Goal: Task Accomplishment & Management: Manage account settings

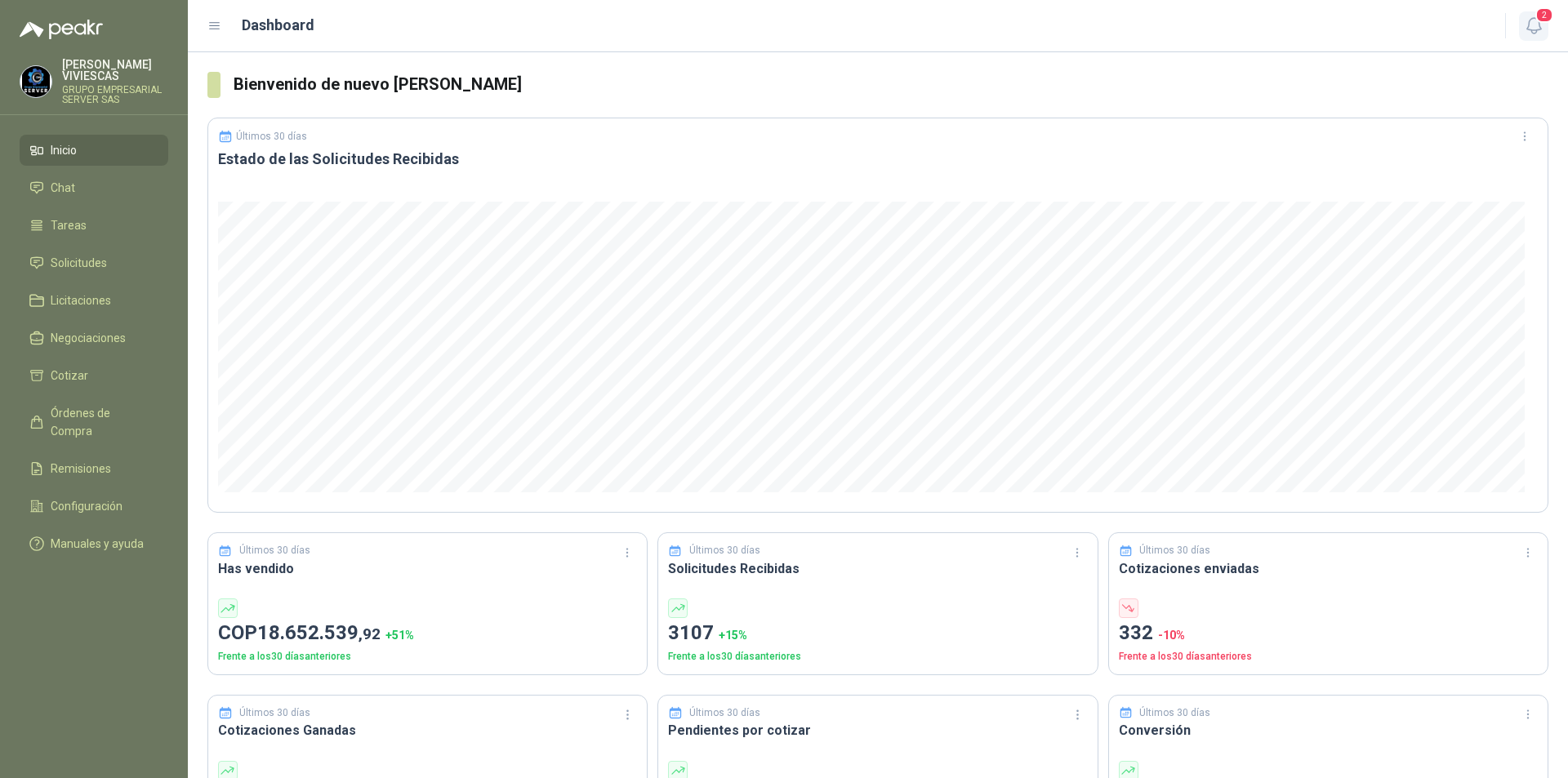
click at [1543, 27] on icon "button" at bounding box center [1535, 26] width 20 height 20
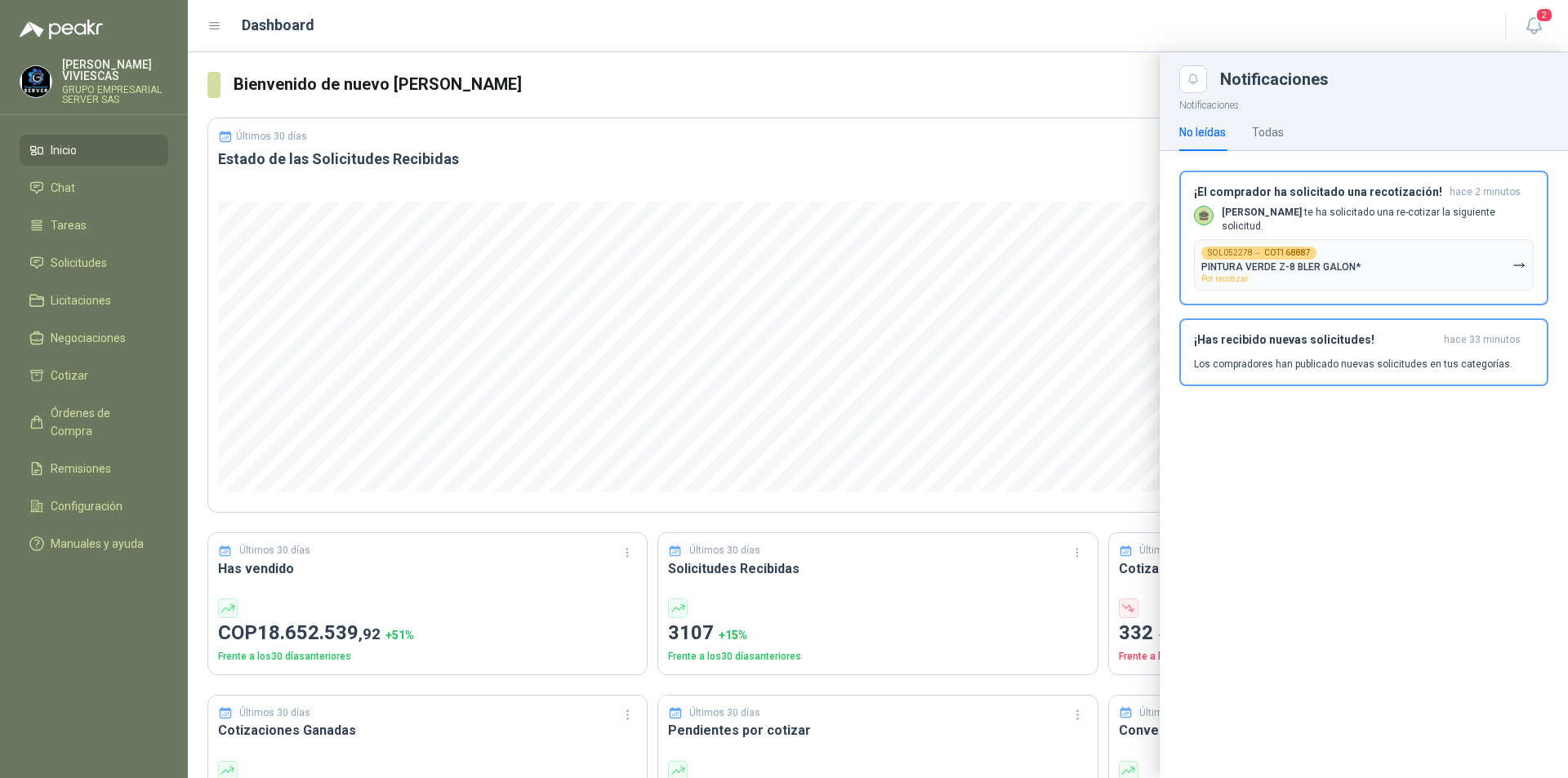
drag, startPoint x: 1515, startPoint y: 264, endPoint x: 1550, endPoint y: 272, distance: 35.9
click at [1515, 265] on icon "button" at bounding box center [1519, 266] width 14 height 14
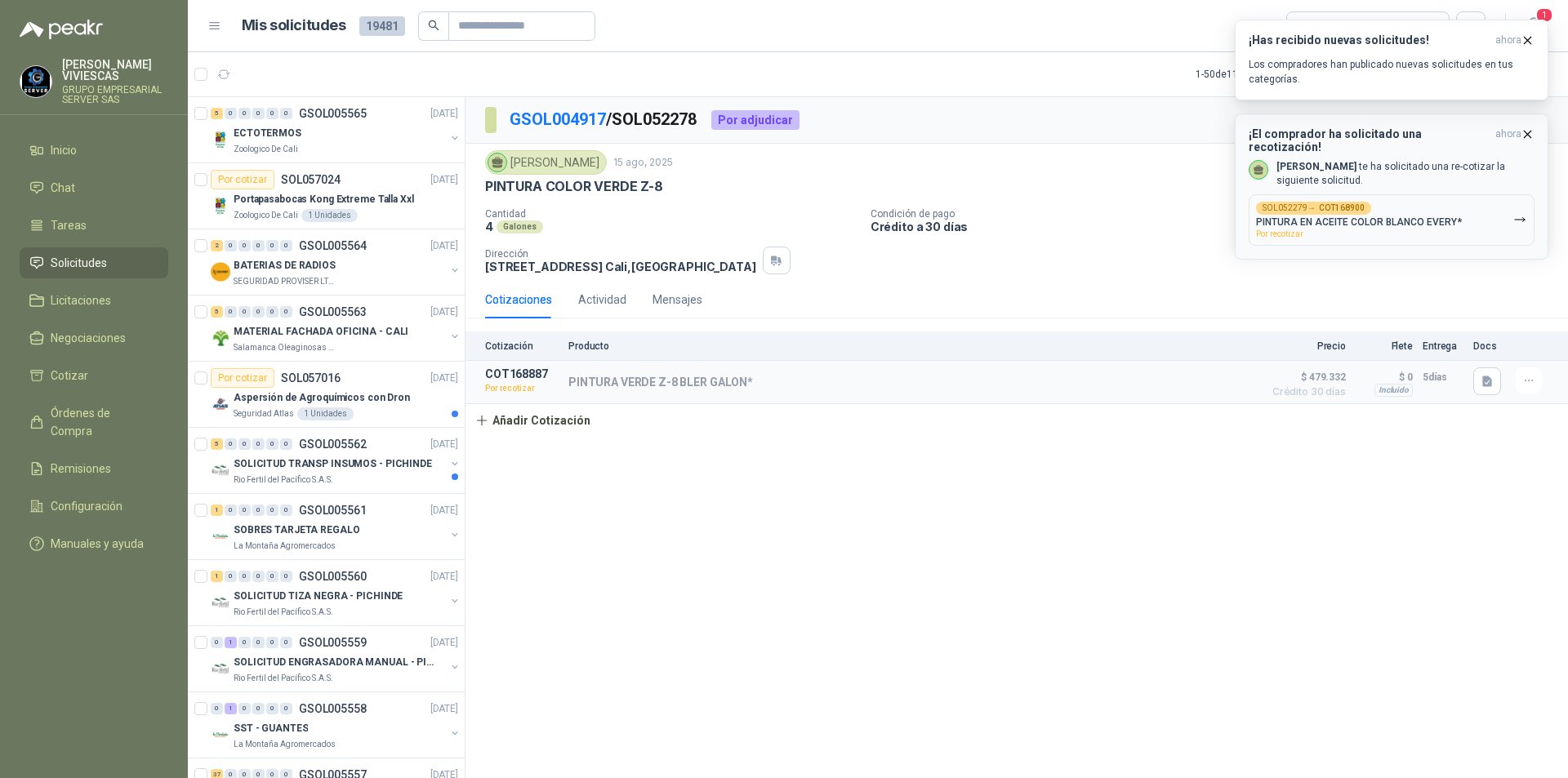
click at [1392, 216] on p "PINTURA EN ACEITE COLOR BLANCO EVERY*" at bounding box center [1358, 222] width 205 height 11
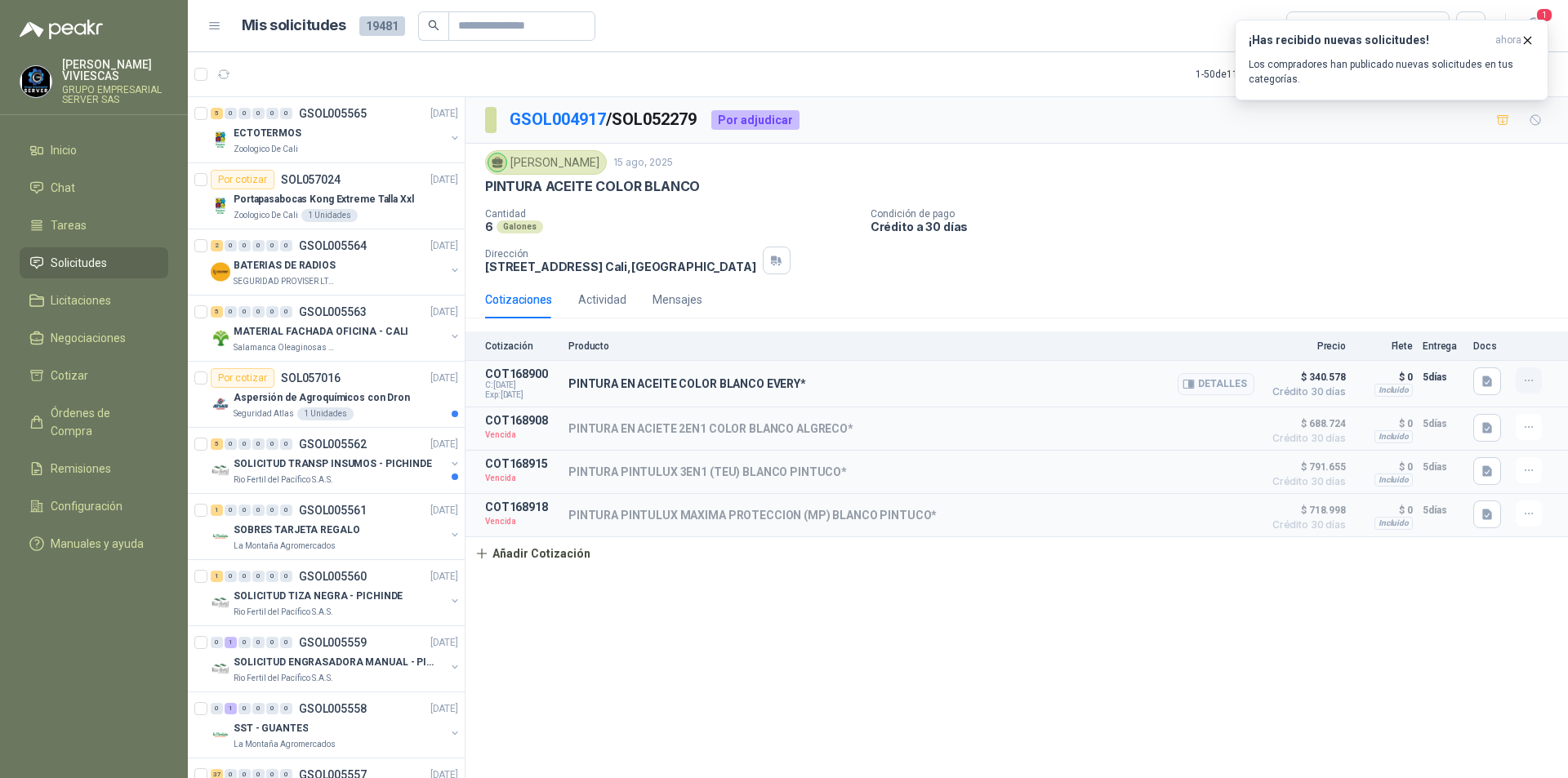
click at [1520, 384] on button "button" at bounding box center [1529, 380] width 26 height 26
drag, startPoint x: 1532, startPoint y: 32, endPoint x: 1534, endPoint y: 14, distance: 18.1
click at [1532, 32] on button "¡Has recibido nuevas solicitudes! ahora Los compradores han publicado nuevas so…" at bounding box center [1392, 60] width 314 height 81
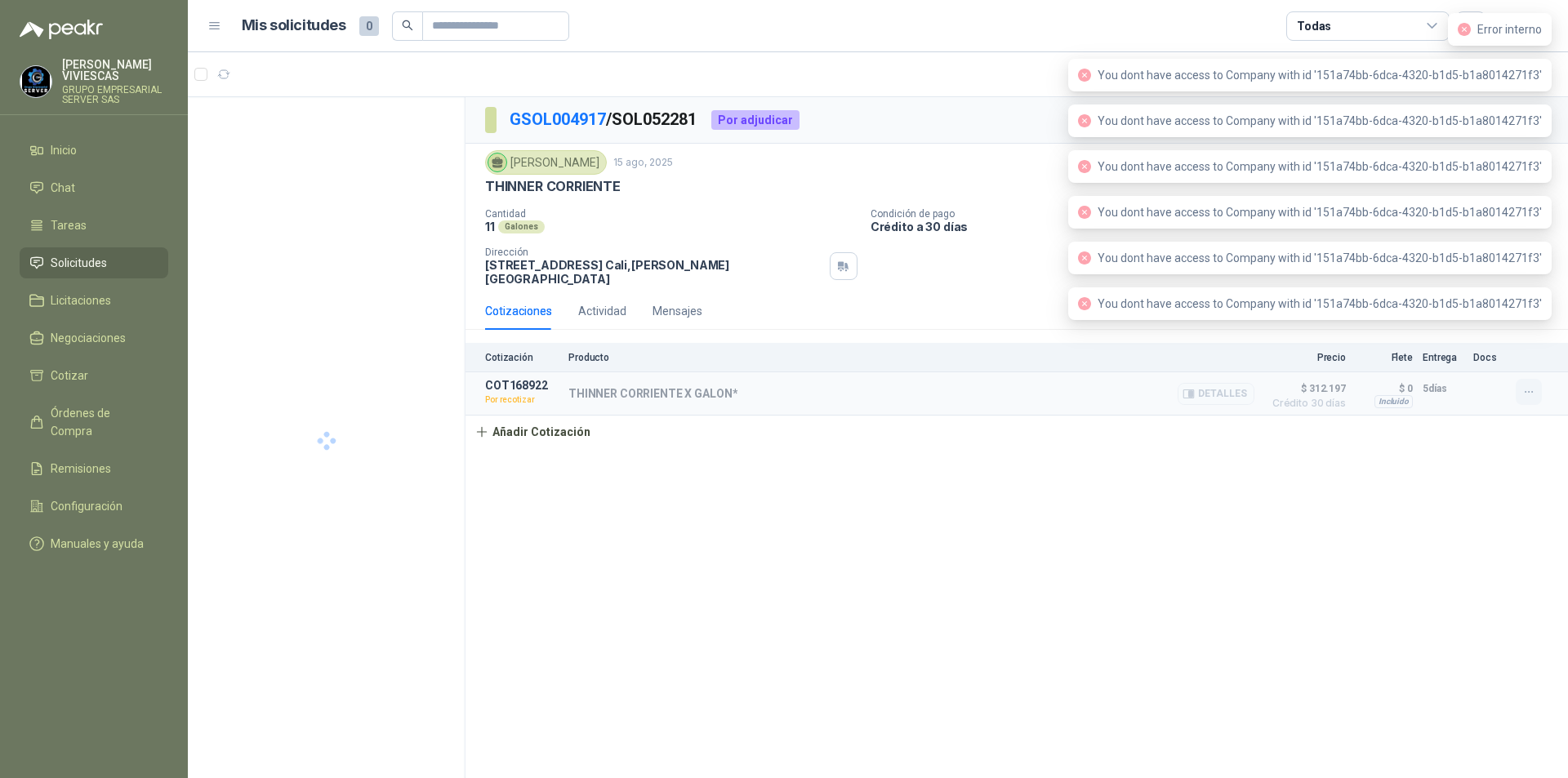
click at [1526, 390] on icon "button" at bounding box center [1530, 392] width 14 height 14
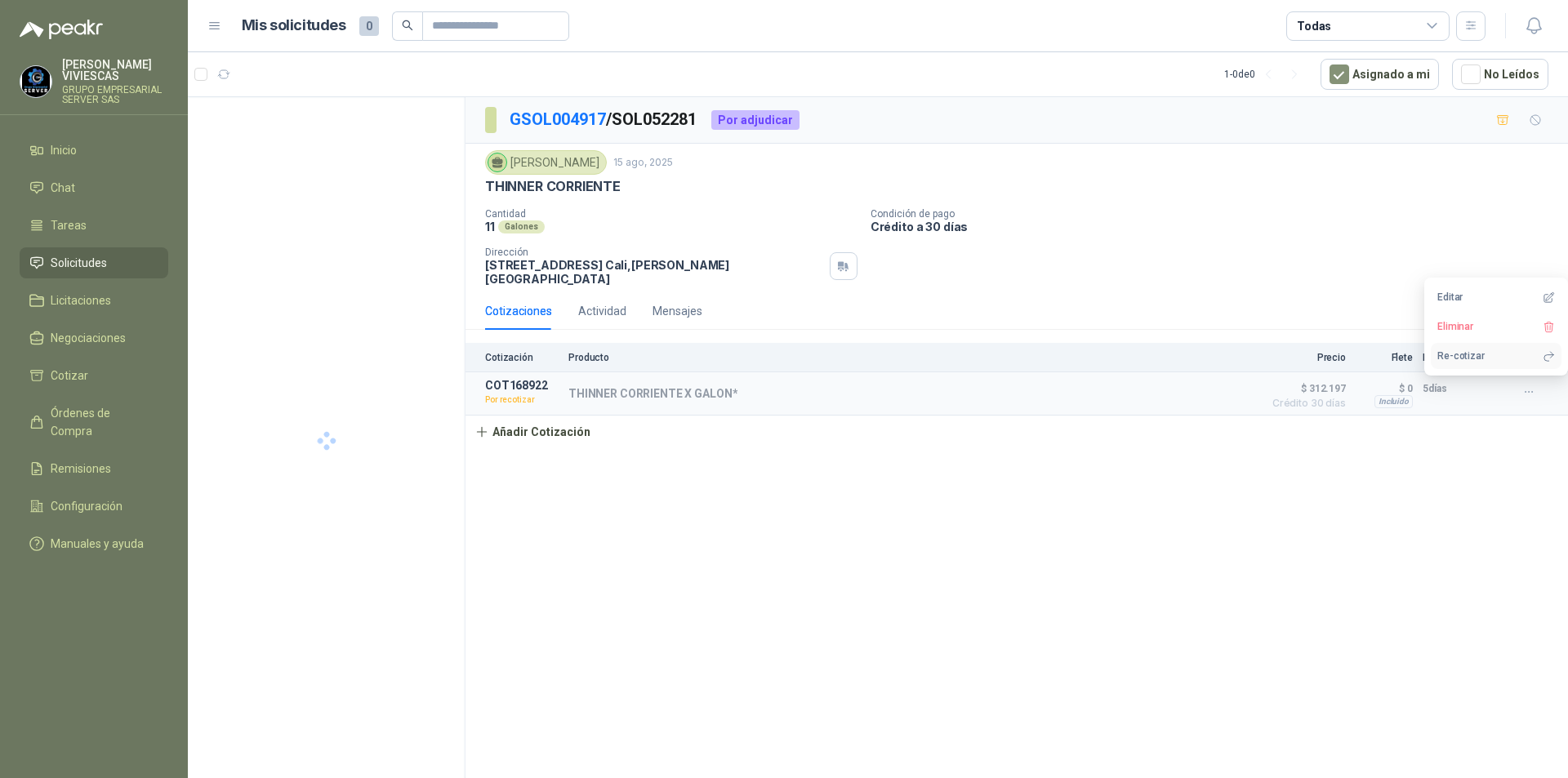
click at [1459, 358] on button "Re-cotizar" at bounding box center [1496, 355] width 130 height 26
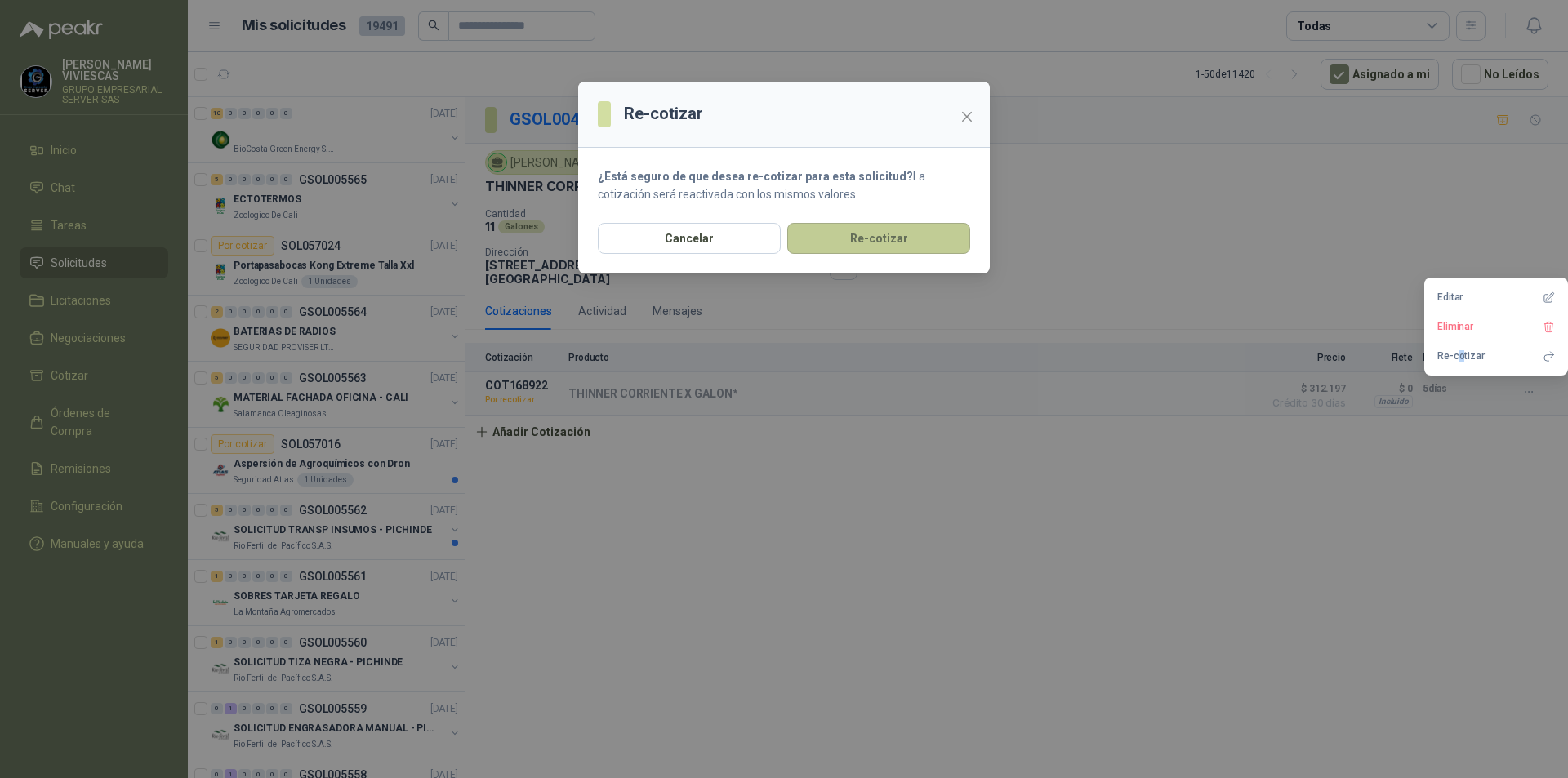
click at [896, 247] on button "Re-cotizar" at bounding box center [878, 239] width 183 height 31
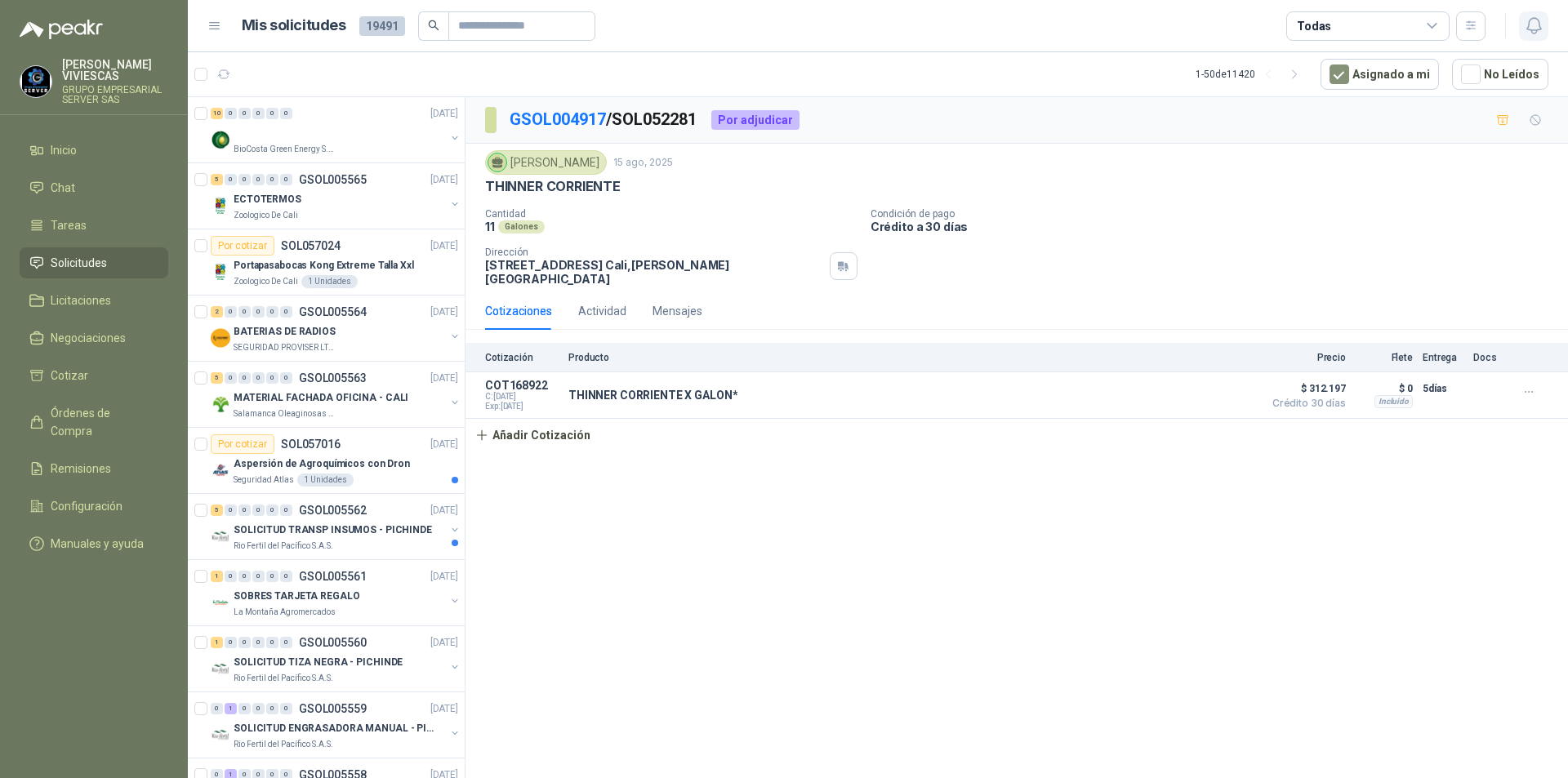
click at [1545, 23] on button "button" at bounding box center [1534, 26] width 29 height 29
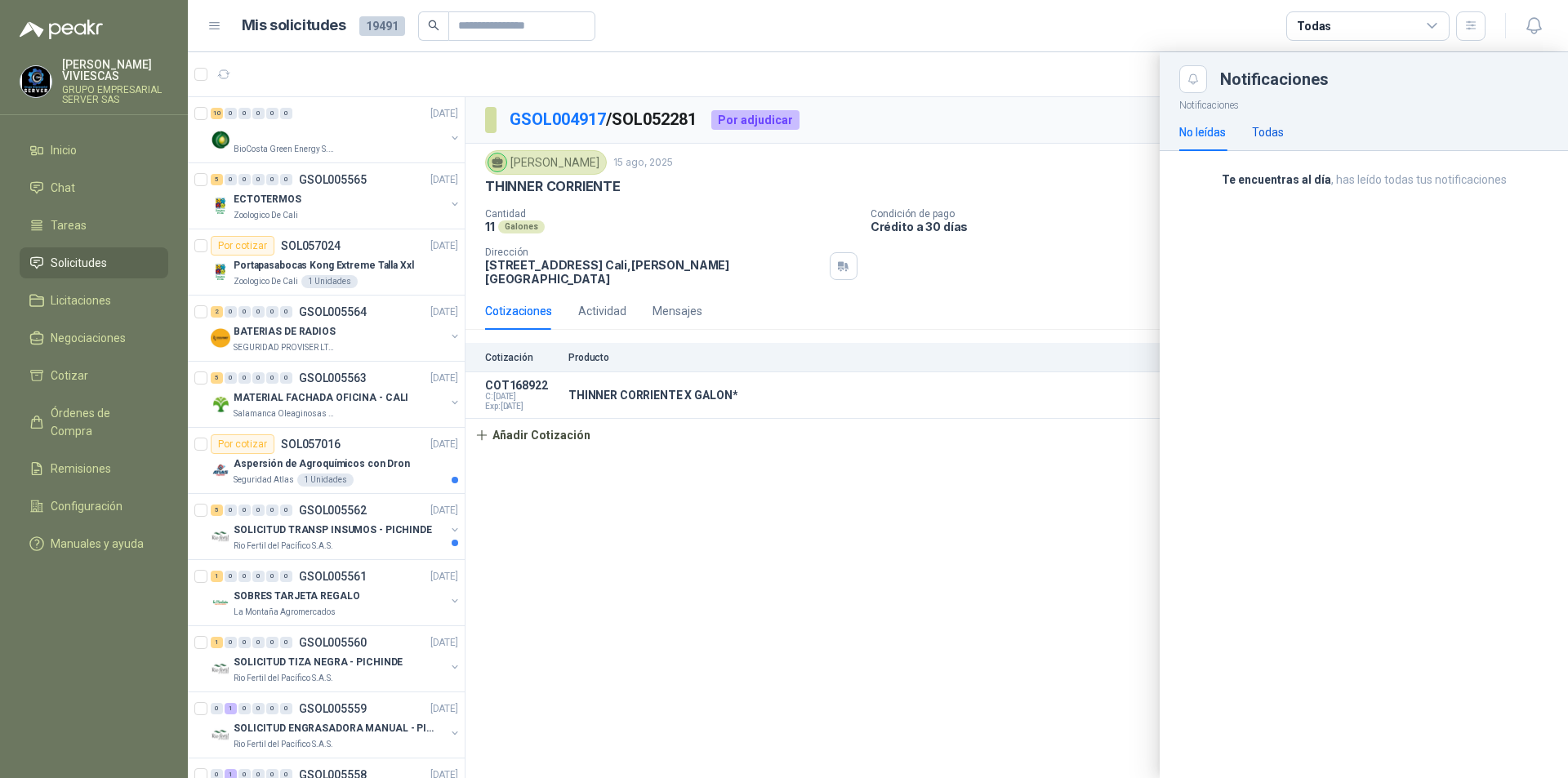
click at [1262, 126] on div "Todas" at bounding box center [1268, 132] width 32 height 18
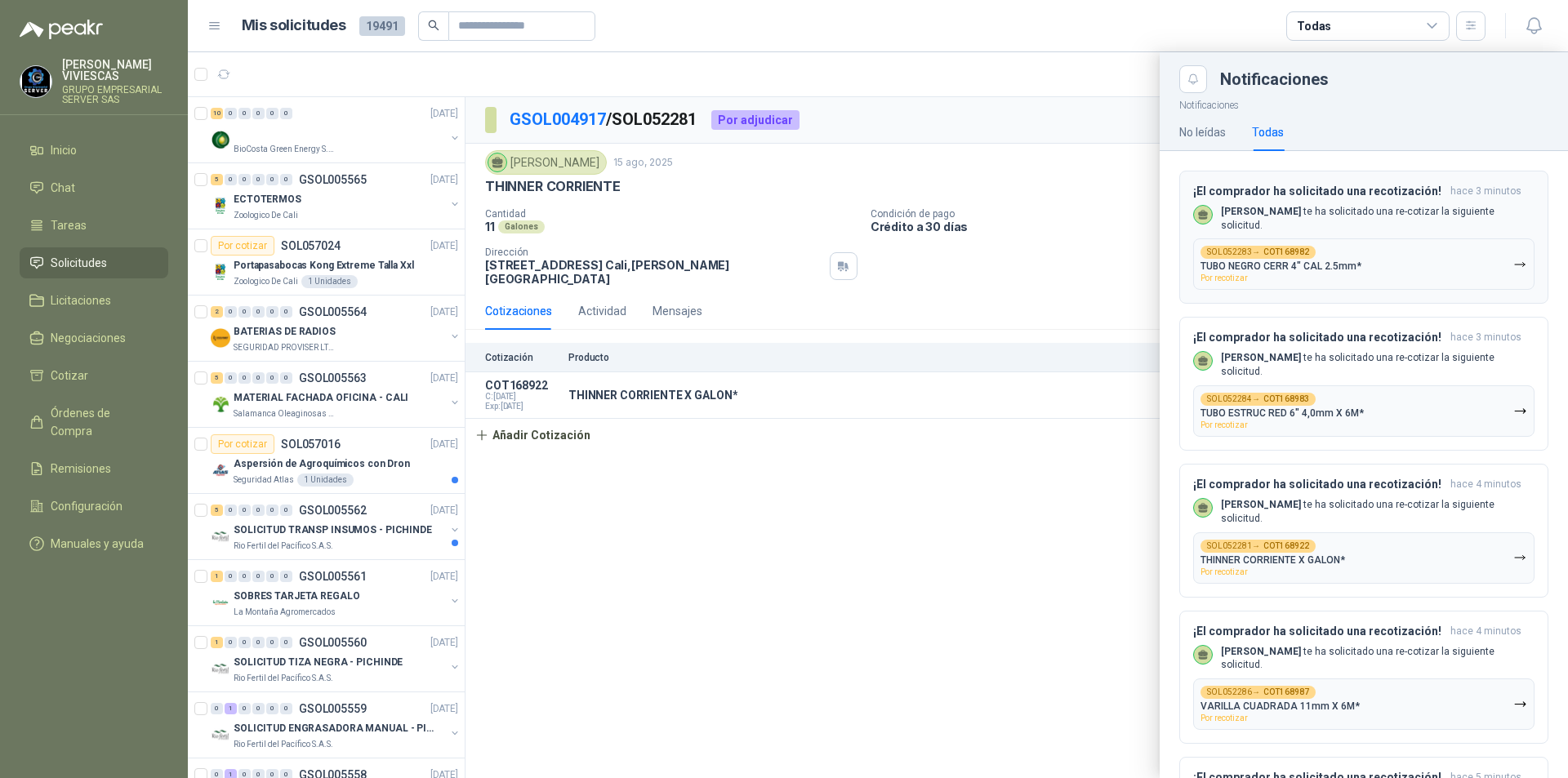
click at [1325, 266] on p "TUBO NEGRO CERR 4" CAL 2.5mm*" at bounding box center [1281, 266] width 161 height 11
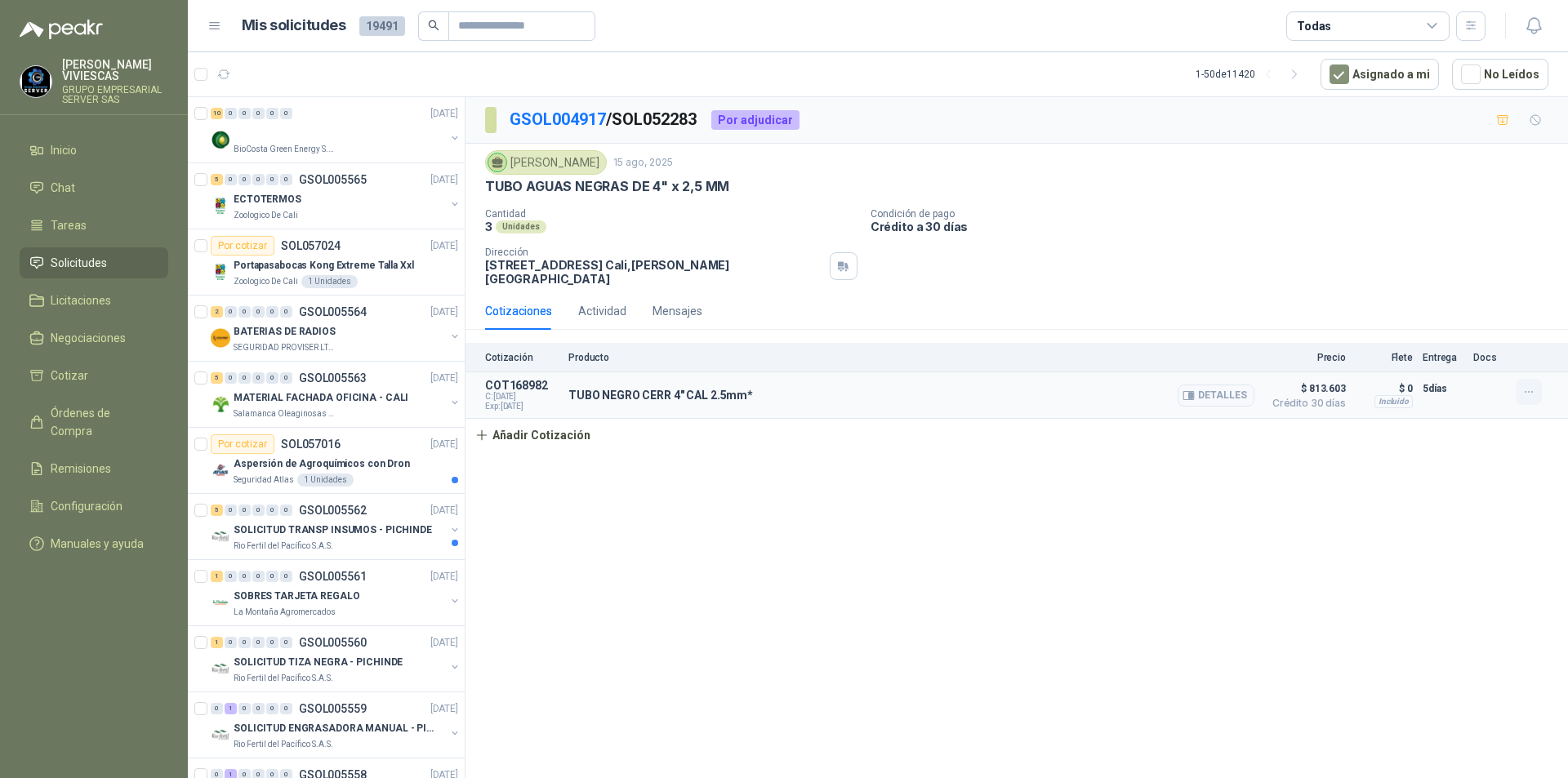
click at [1531, 395] on icon "button" at bounding box center [1530, 392] width 14 height 14
drag, startPoint x: 1318, startPoint y: 503, endPoint x: 1342, endPoint y: 487, distance: 28.8
click at [1317, 503] on div "GSOL004917 / SOL052283 Por adjudicar Julian Vicente Holguin 15 ago, 2025 TUBO A…" at bounding box center [1016, 441] width 1102 height 687
click at [1534, 31] on icon "button" at bounding box center [1535, 26] width 20 height 20
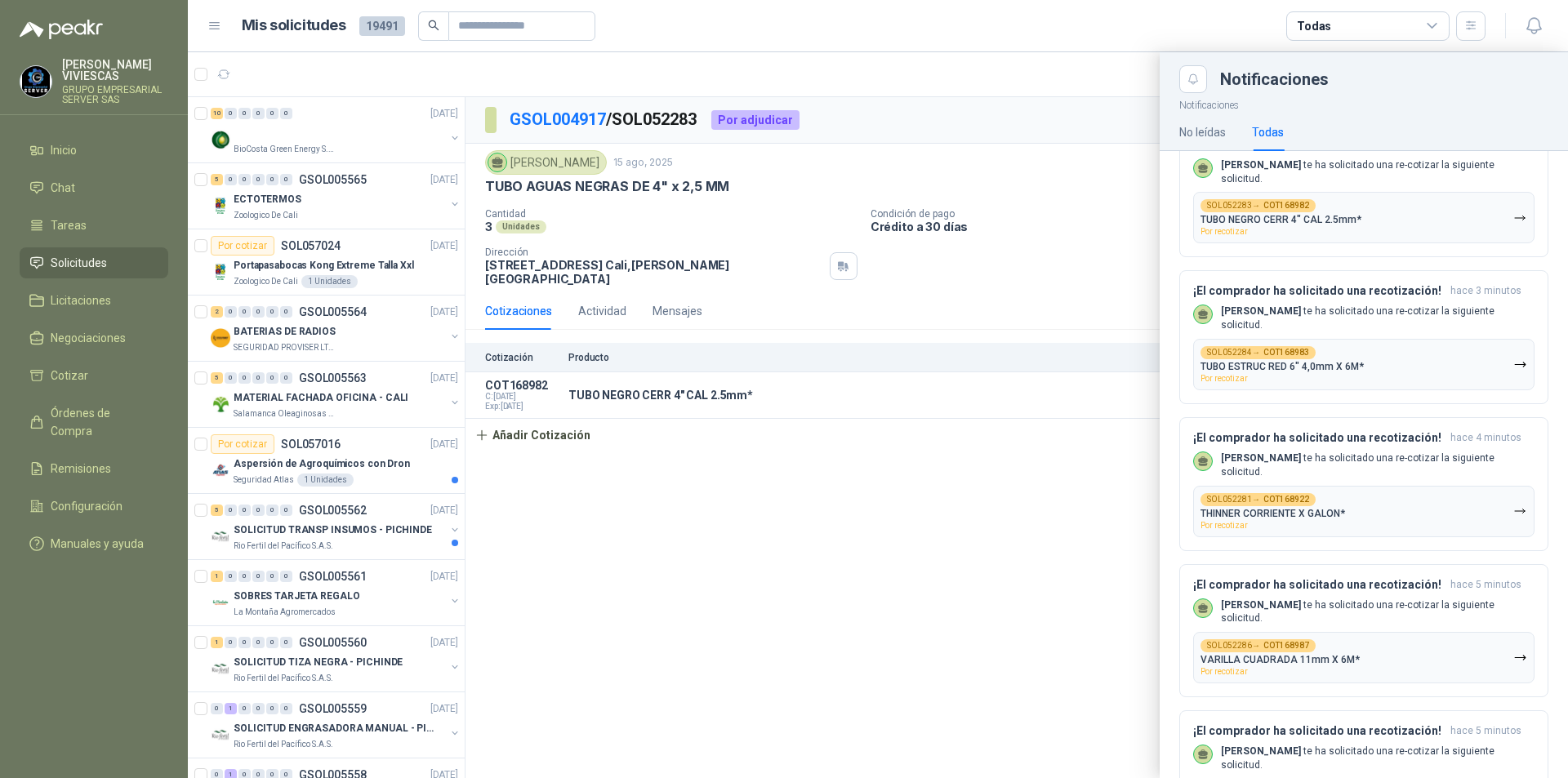
scroll to position [164, 0]
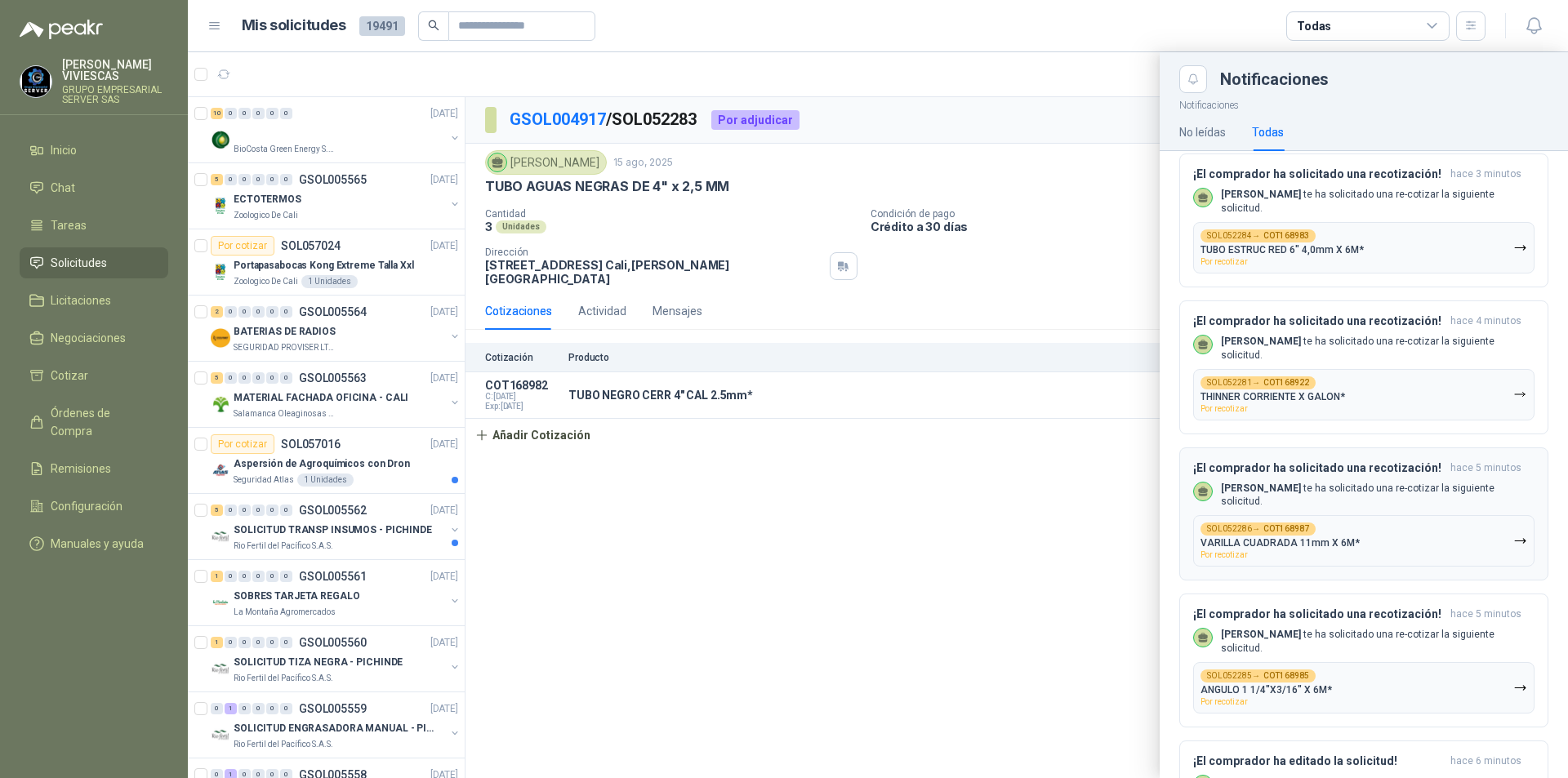
click at [1295, 549] on p "VARILLA CUADRADA 11mm X 6M*" at bounding box center [1280, 542] width 159 height 11
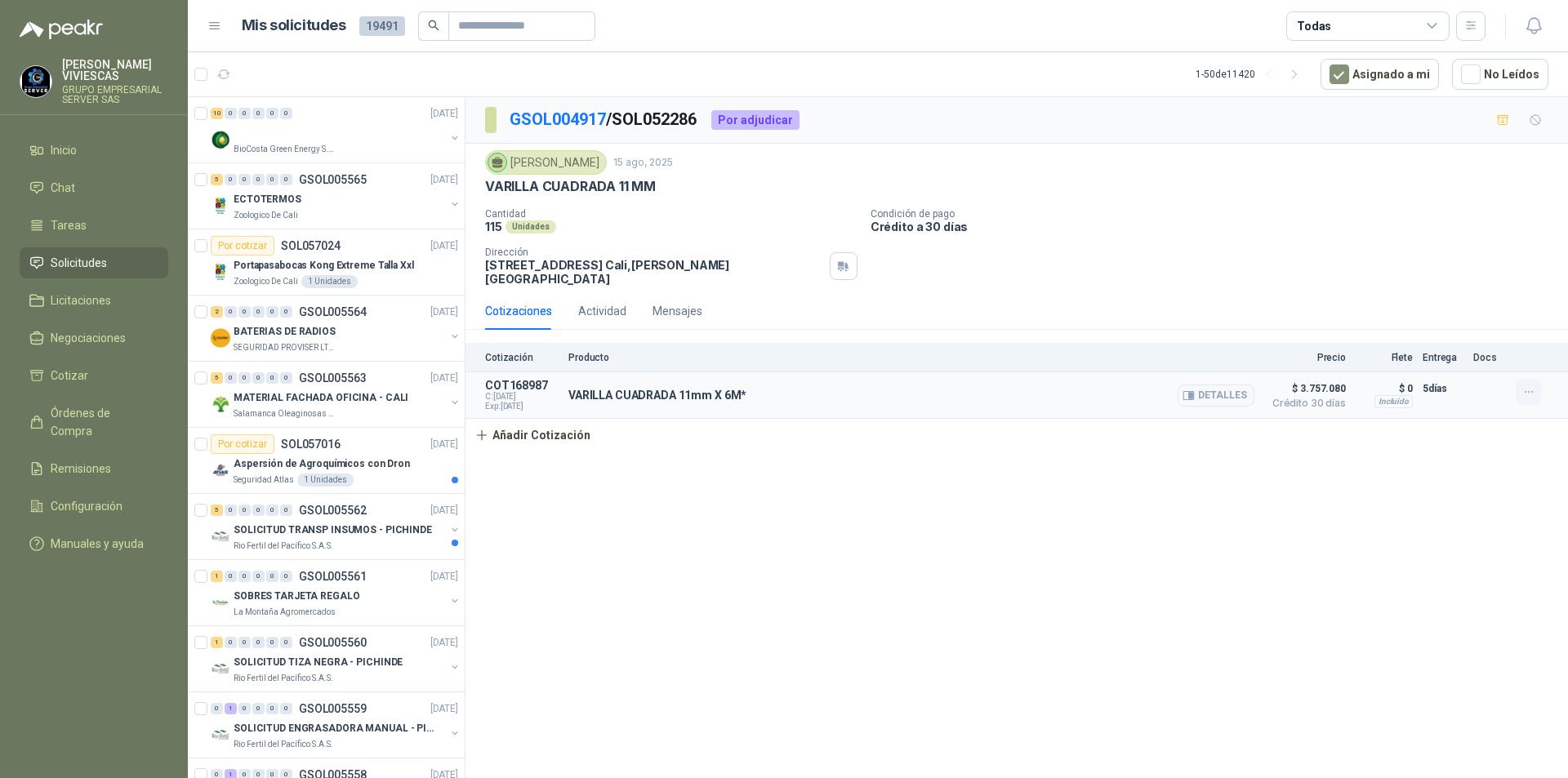
click at [1528, 390] on icon "button" at bounding box center [1530, 392] width 14 height 14
click at [1534, 30] on icon "button" at bounding box center [1533, 26] width 14 height 15
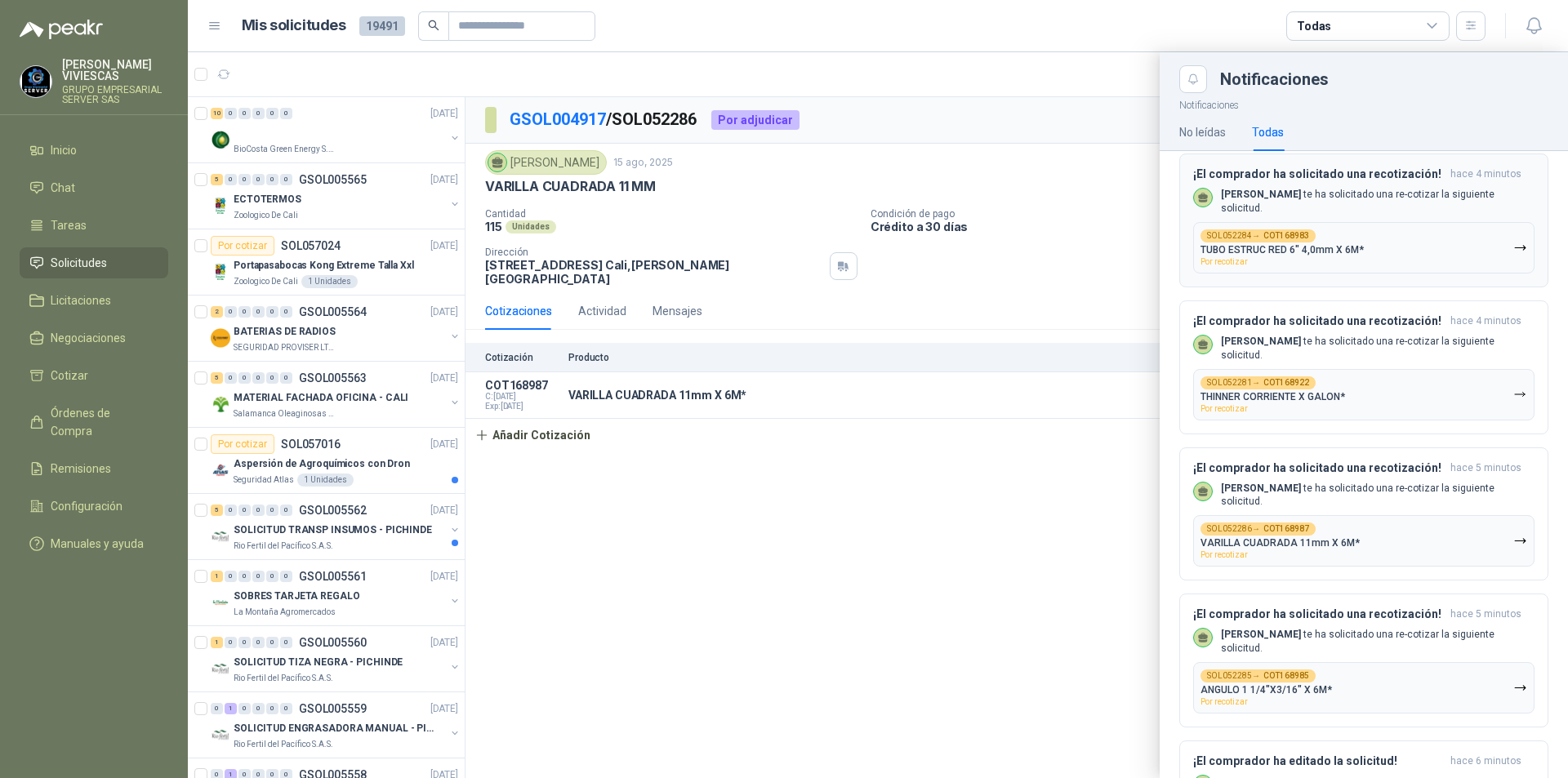
click at [1289, 250] on p "TUBO ESTRUC RED 6" 4,0mm X 6M*" at bounding box center [1282, 249] width 164 height 11
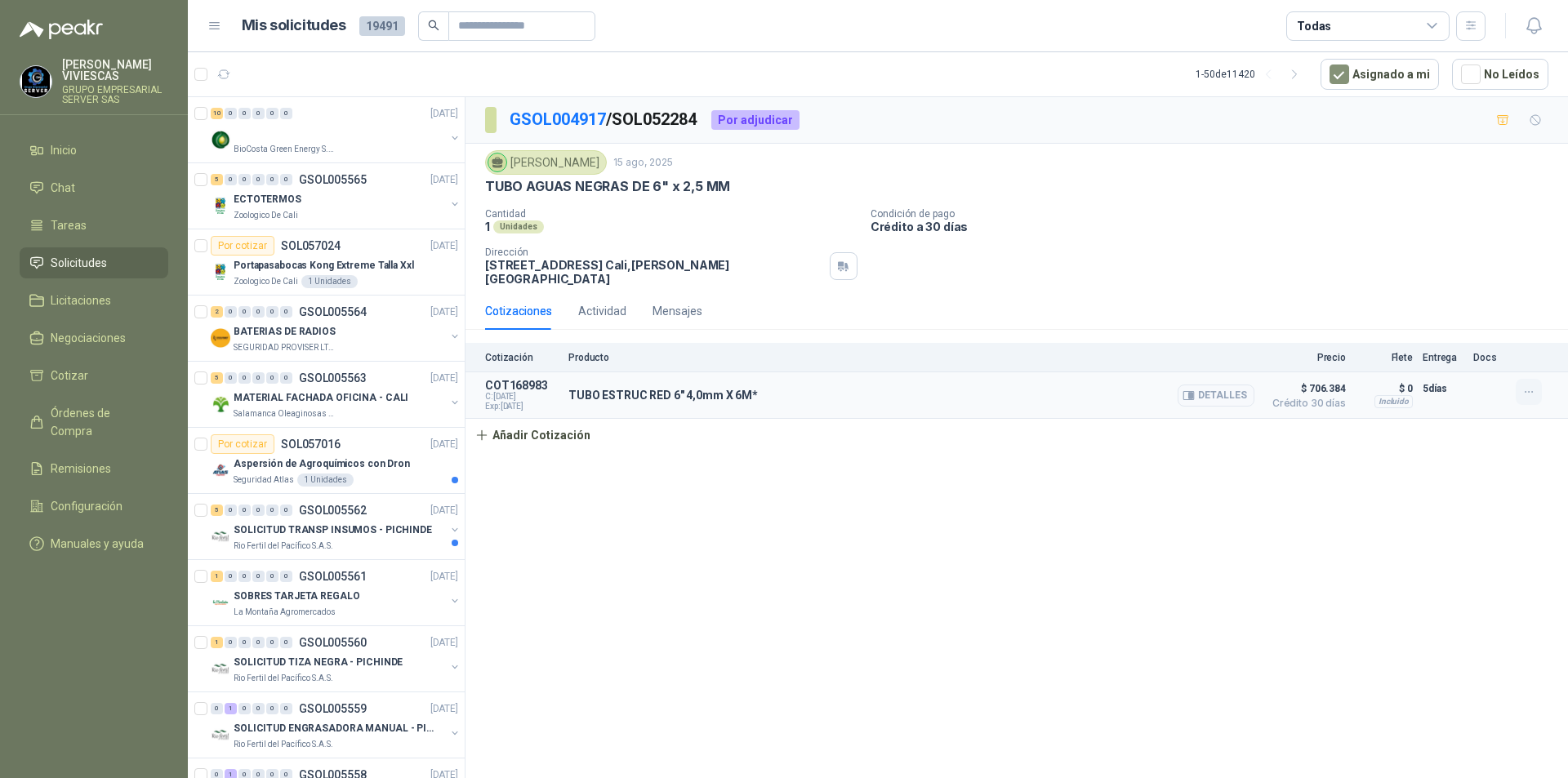
click at [1527, 396] on icon "button" at bounding box center [1530, 392] width 14 height 14
drag, startPoint x: 1321, startPoint y: 235, endPoint x: 1513, endPoint y: 122, distance: 222.8
click at [1321, 233] on div "Cantidad 1 Unidades Condición de pago Crédito a 30 días Dirección CARRERA 112 #…" at bounding box center [1016, 246] width 1063 height 78
click at [1525, 27] on icon "button" at bounding box center [1535, 26] width 20 height 20
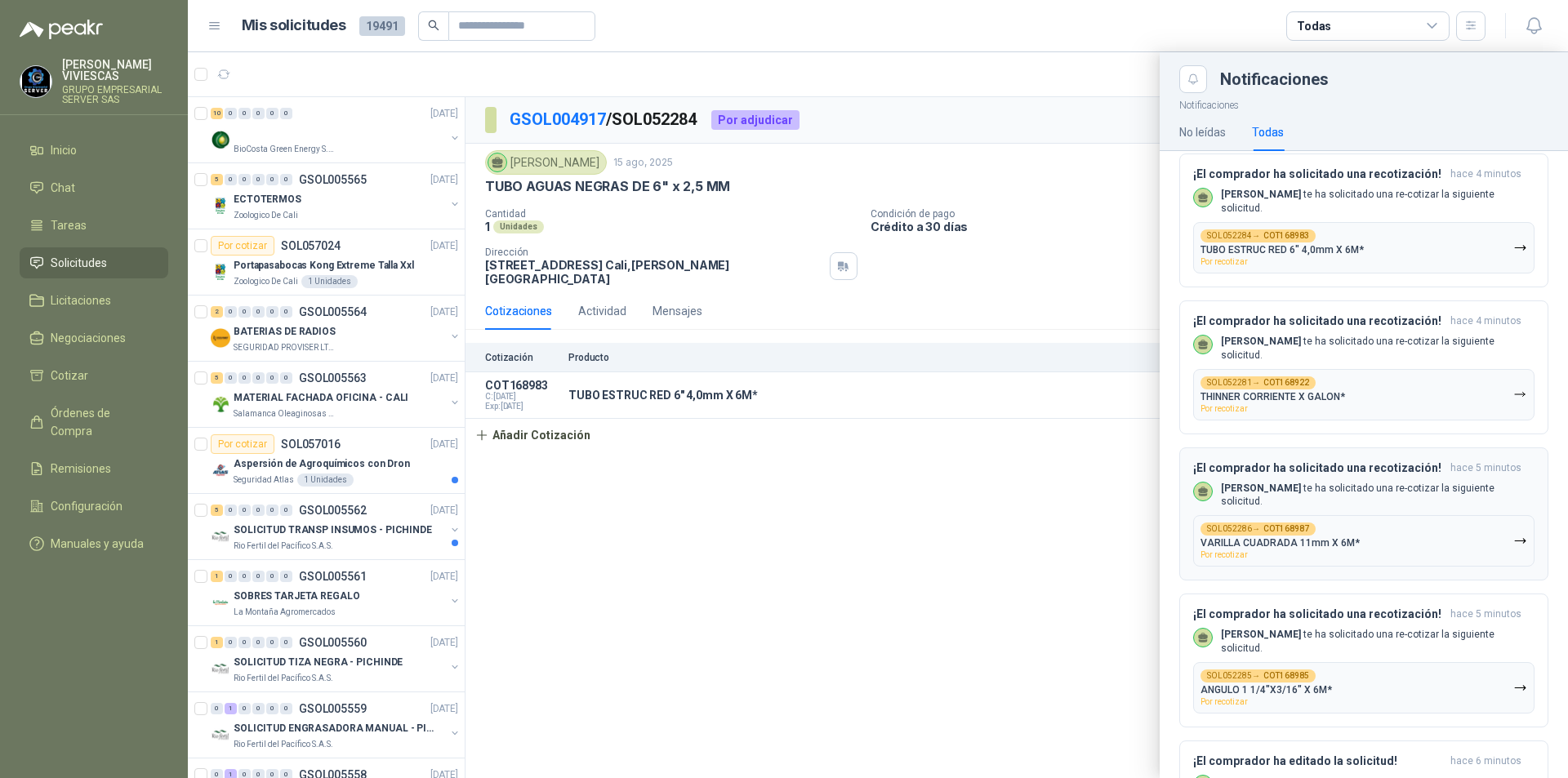
click at [1515, 543] on icon "button" at bounding box center [1519, 540] width 9 height 4
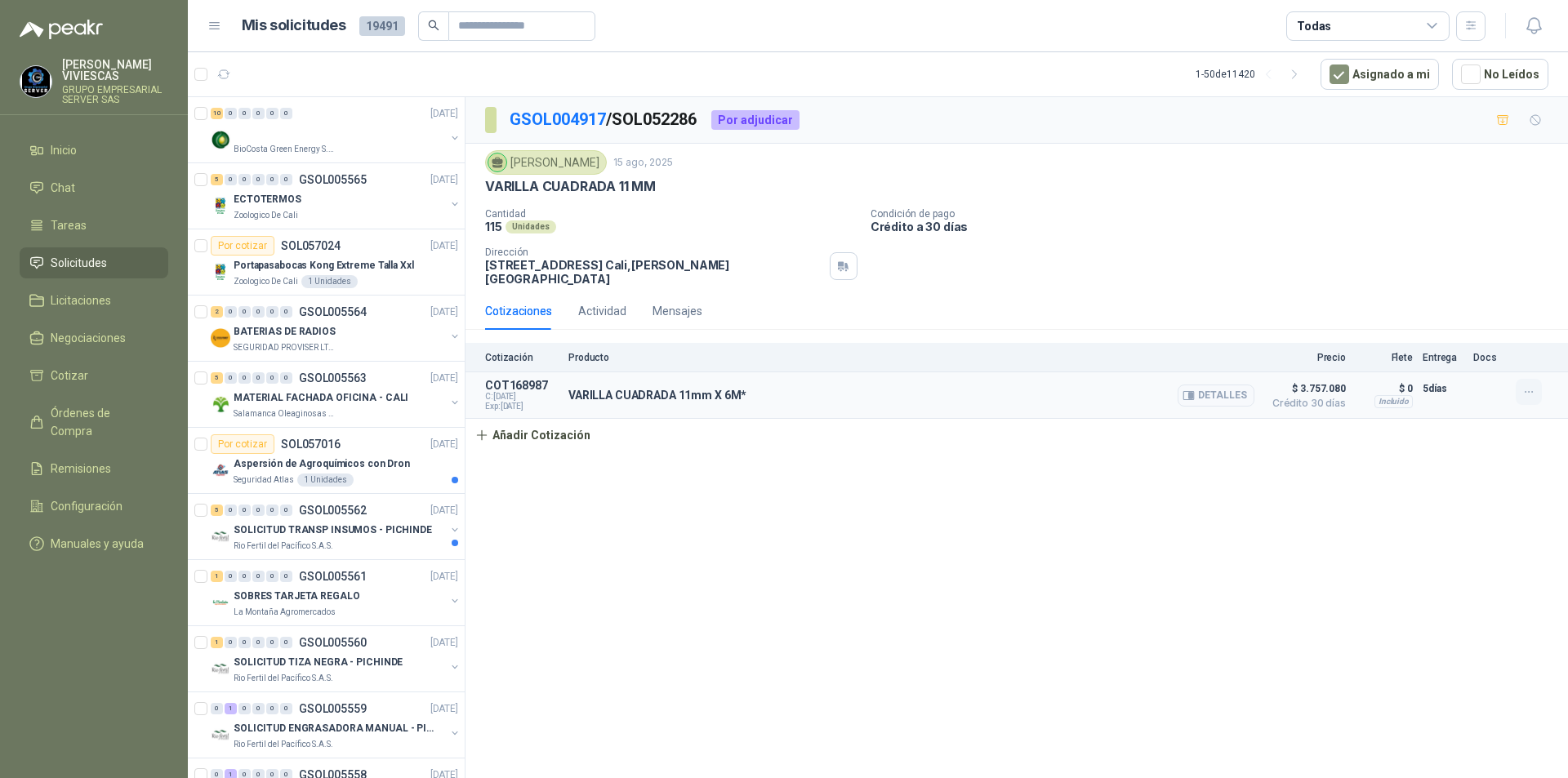
click at [1526, 390] on icon "button" at bounding box center [1530, 392] width 14 height 14
click at [1121, 492] on div "GSOL004917 / SOL052286 Por adjudicar Julian Vicente Holguin 15 ago, 2025 VARILL…" at bounding box center [1016, 441] width 1102 height 687
click at [299, 412] on p "Salamanca Oleaginosas SAS" at bounding box center [285, 413] width 103 height 13
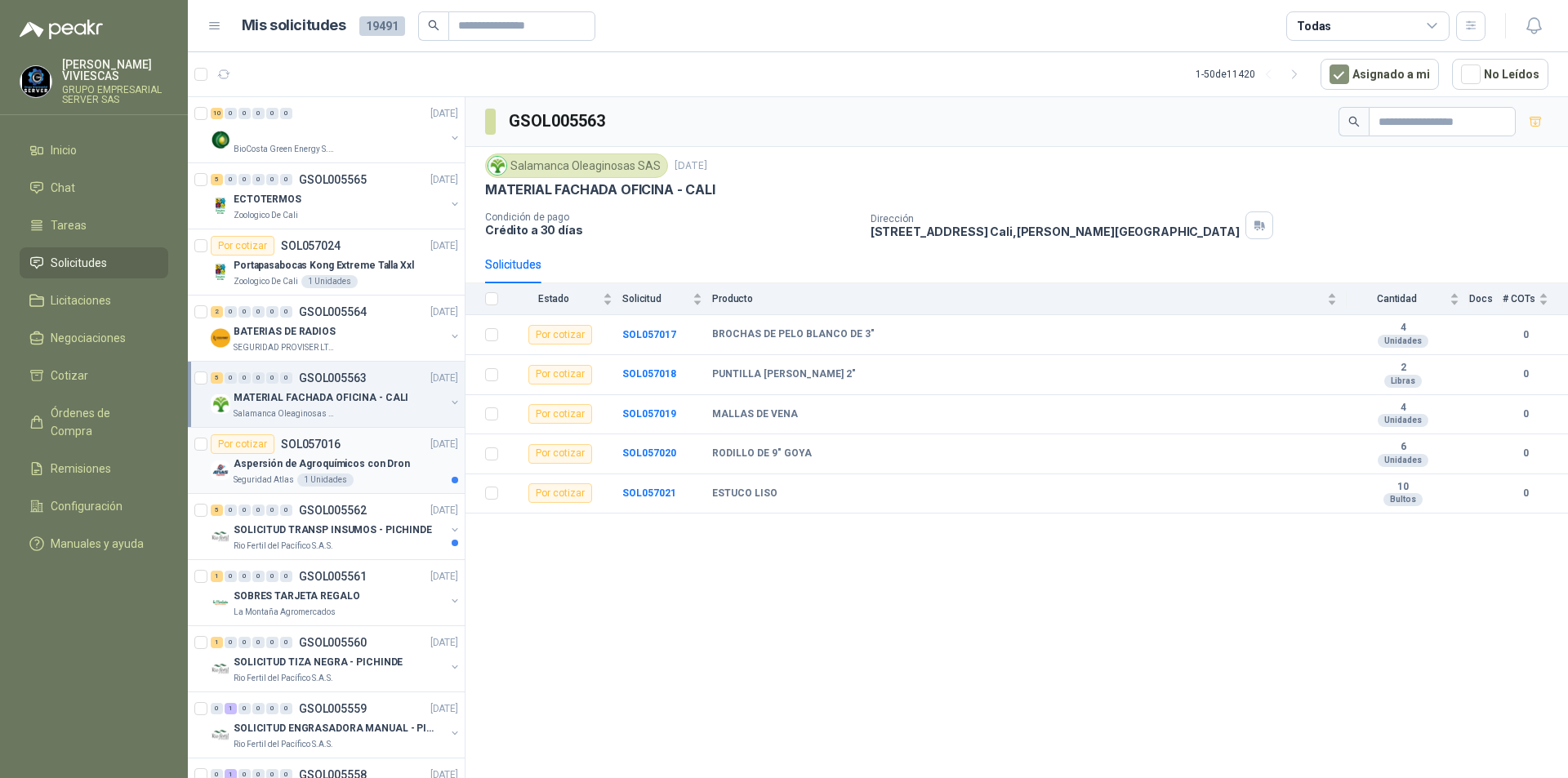
click at [271, 459] on p "Aspersión de Agroquímicos con Dron" at bounding box center [321, 464] width 176 height 15
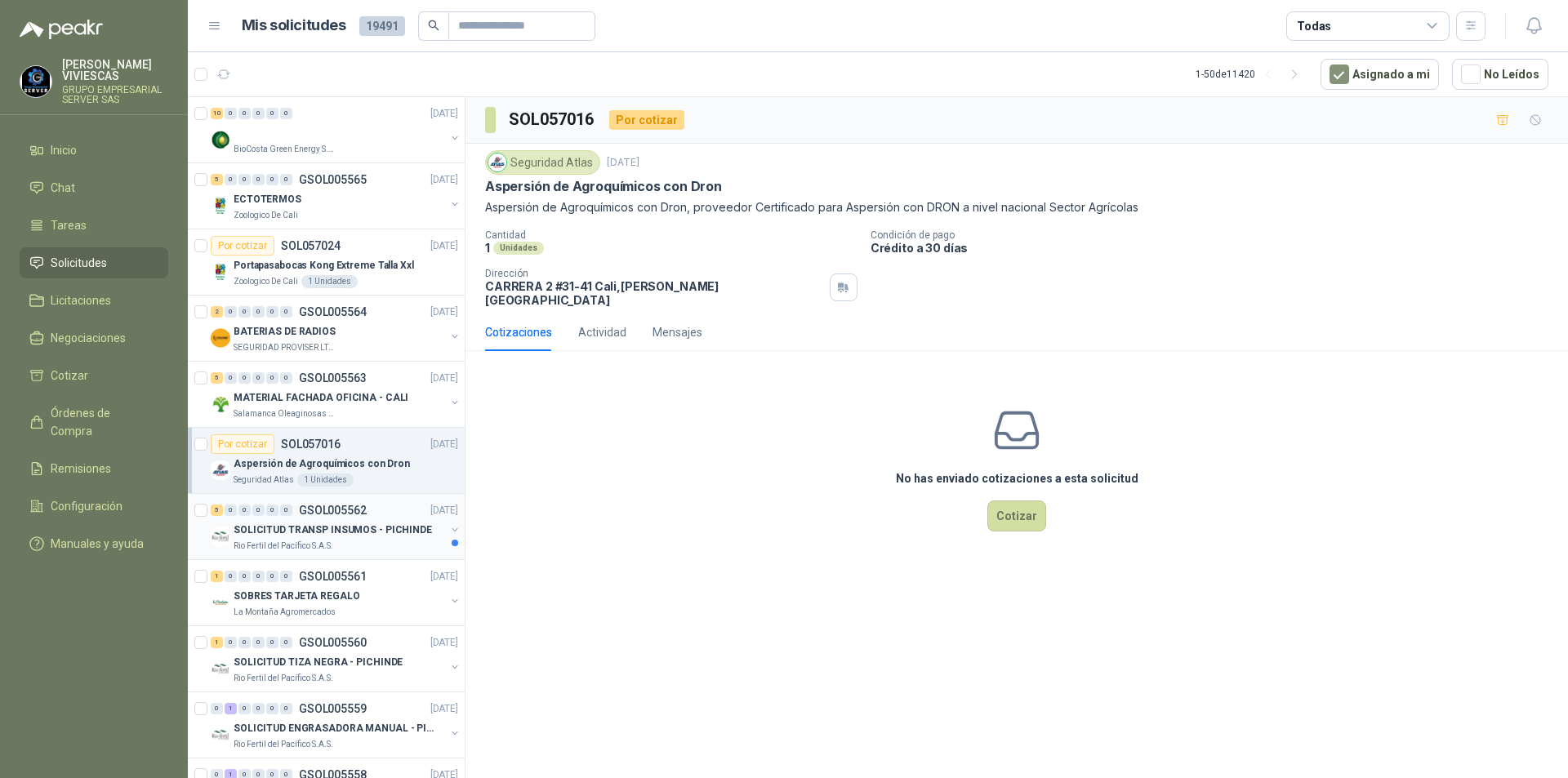
click at [276, 534] on p "SOLICITUD TRANSP INSUMOS - PICHINDE" at bounding box center [333, 530] width 199 height 15
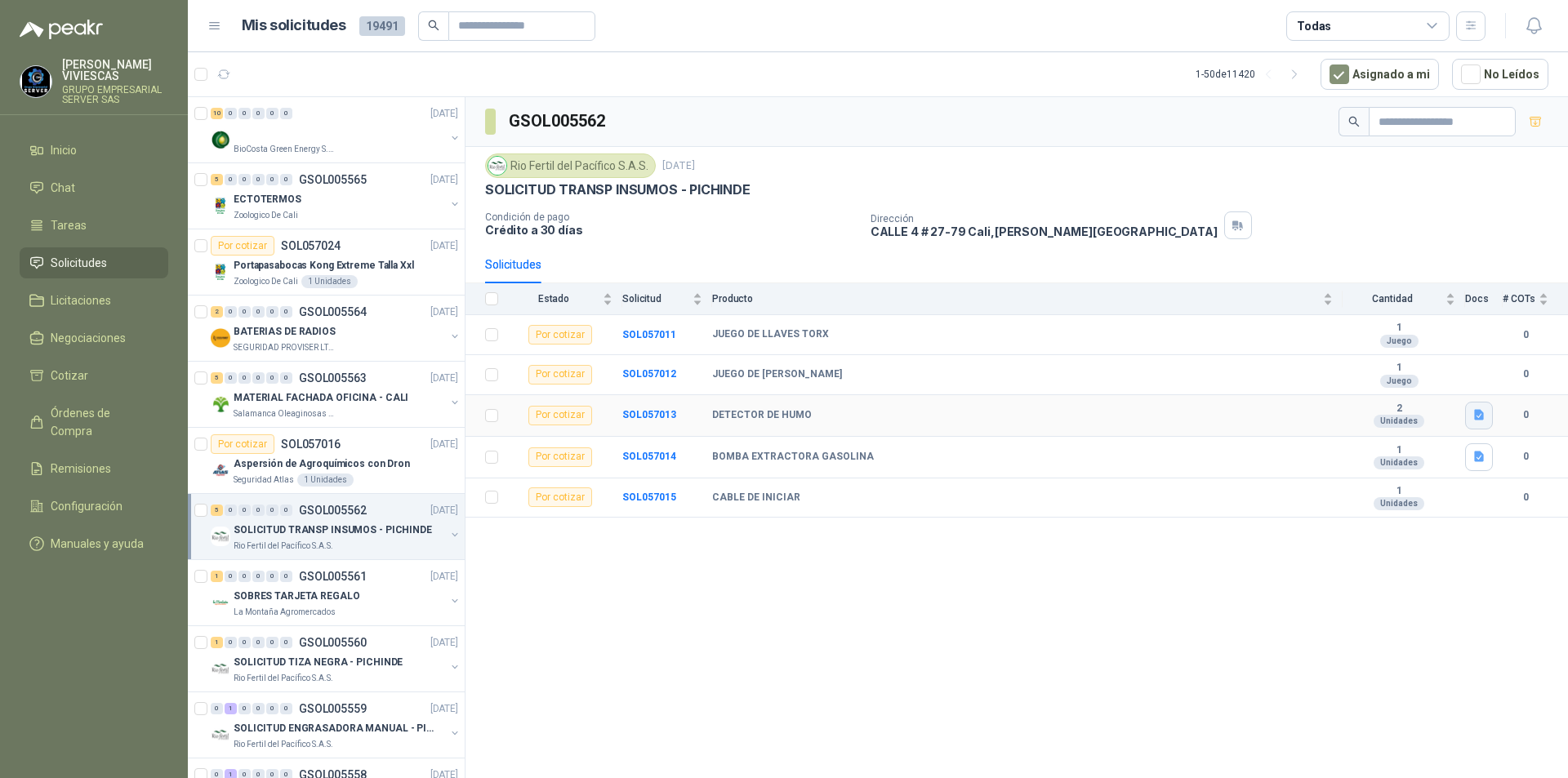
click at [1484, 422] on button "button" at bounding box center [1479, 415] width 28 height 28
click at [1354, 379] on button "Captura de pantalla 2025-09-23 082025.png" at bounding box center [1379, 379] width 205 height 17
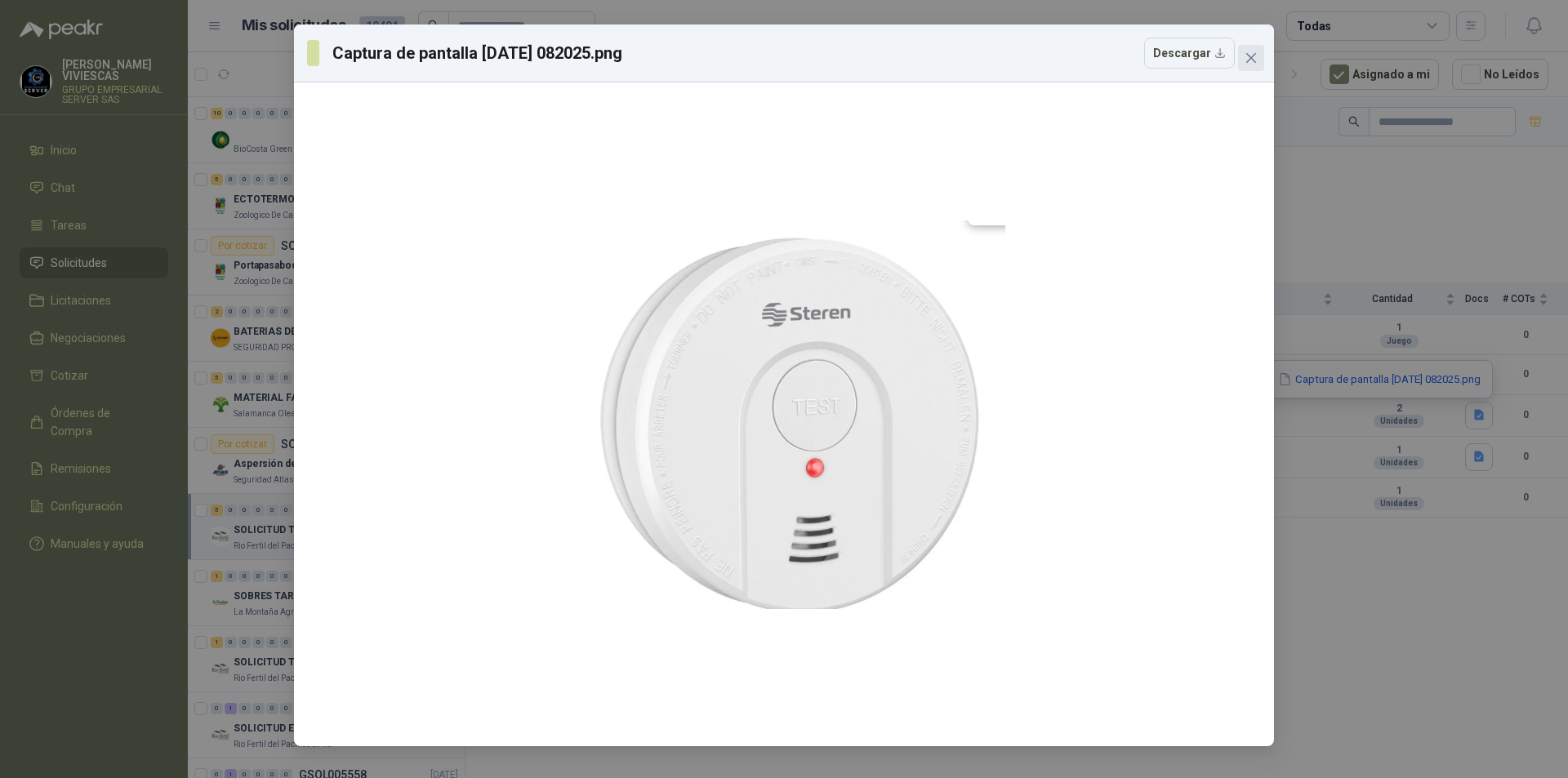
click at [1253, 56] on icon "close" at bounding box center [1251, 57] width 9 height 9
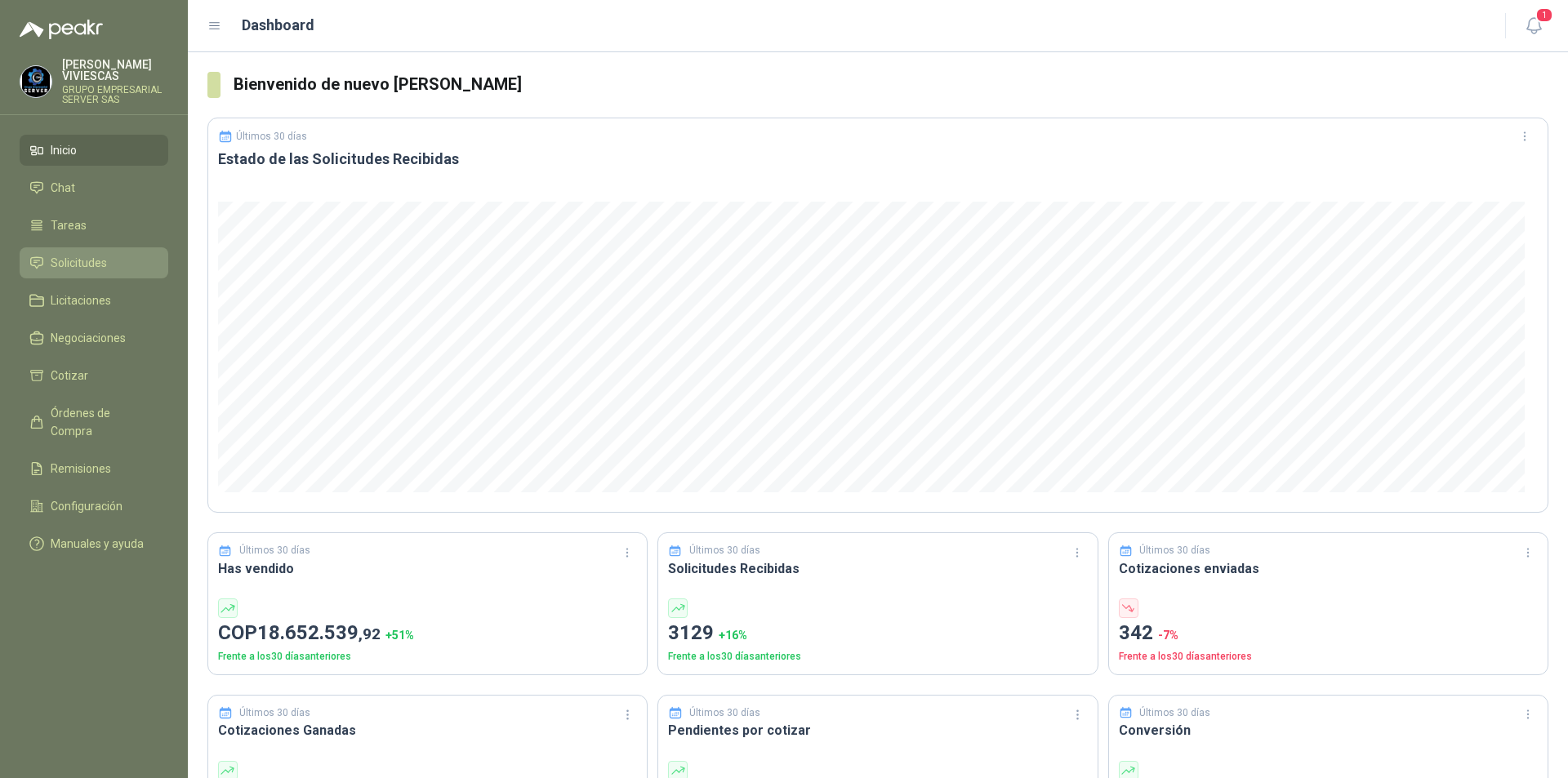
click at [70, 262] on span "Solicitudes" at bounding box center [78, 262] width 56 height 18
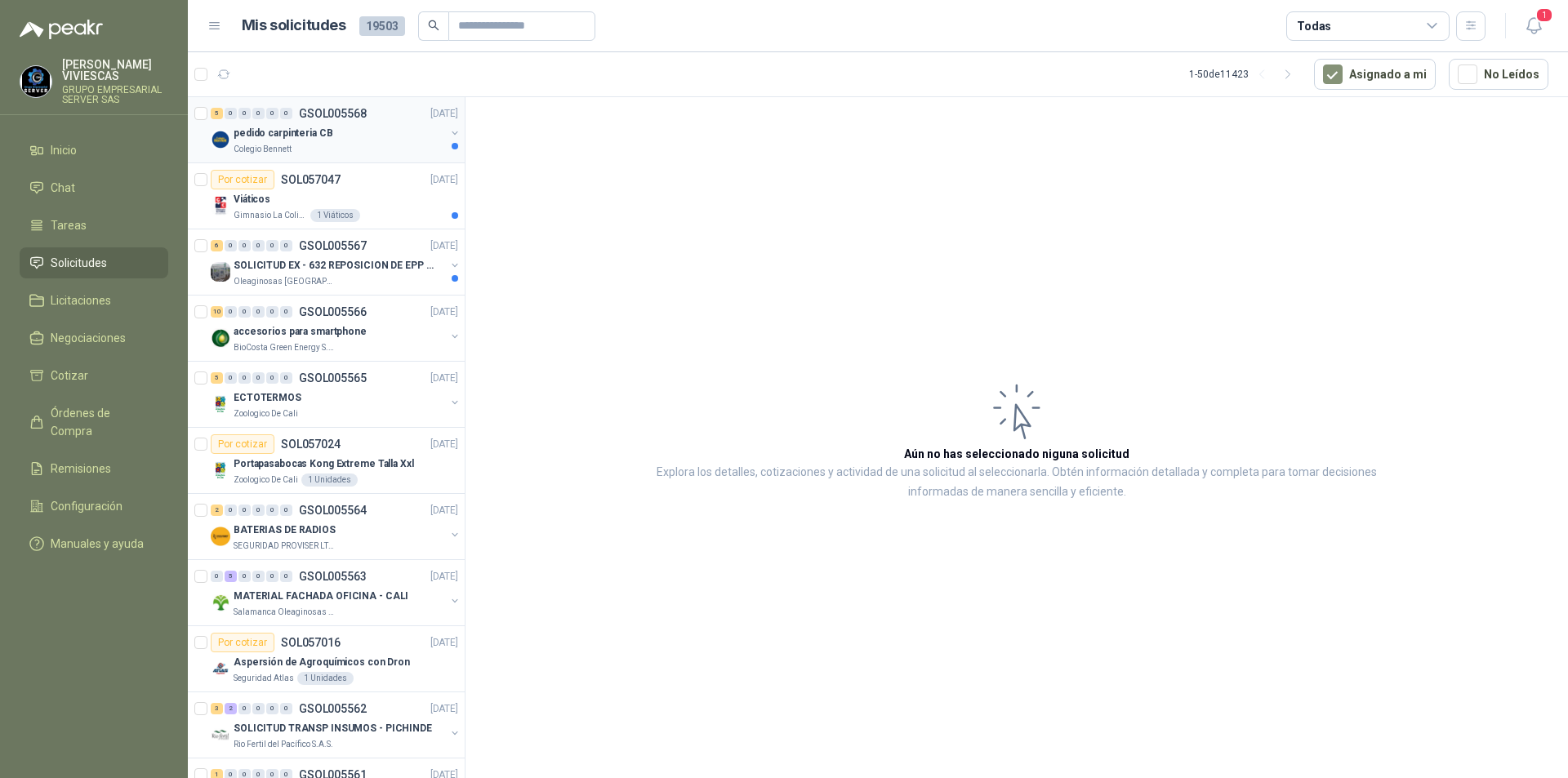
click at [263, 139] on p "pedido carpinteria CB" at bounding box center [283, 134] width 99 height 15
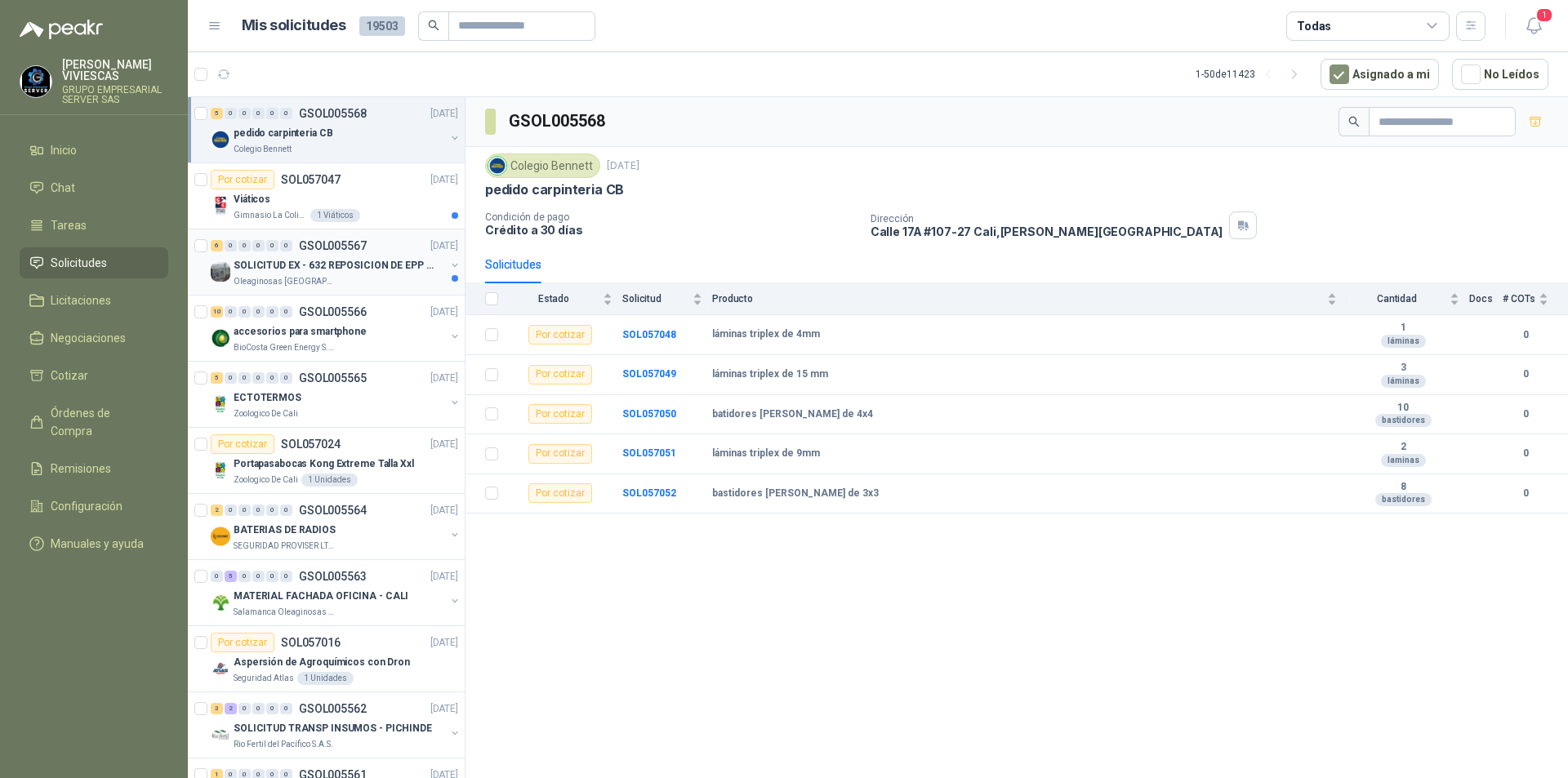
click at [263, 273] on p "SOLICITUD EX - 632 REPOSICION DE EPP #2" at bounding box center [335, 266] width 204 height 15
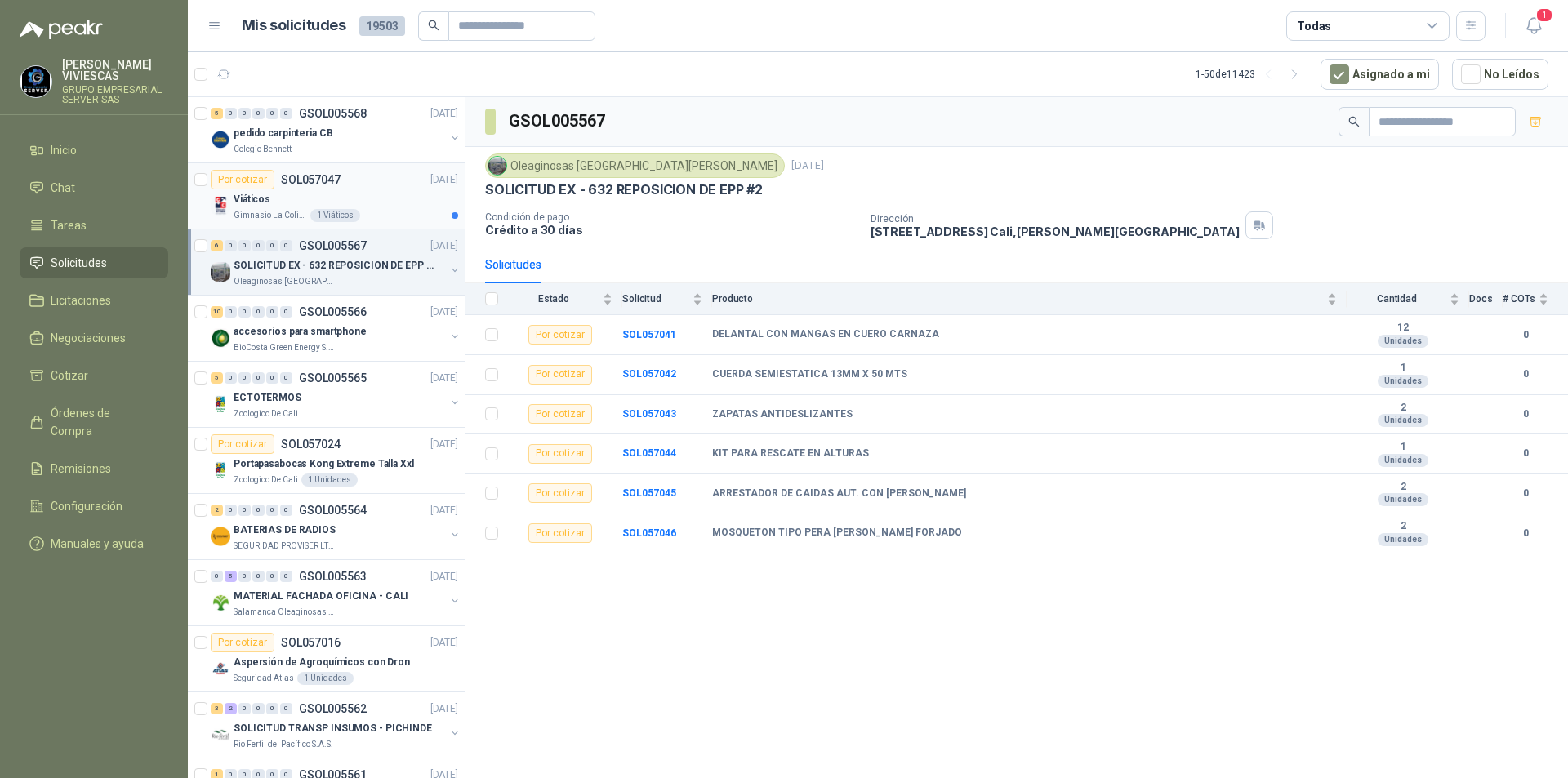
click at [247, 207] on div "Viáticos" at bounding box center [345, 199] width 224 height 20
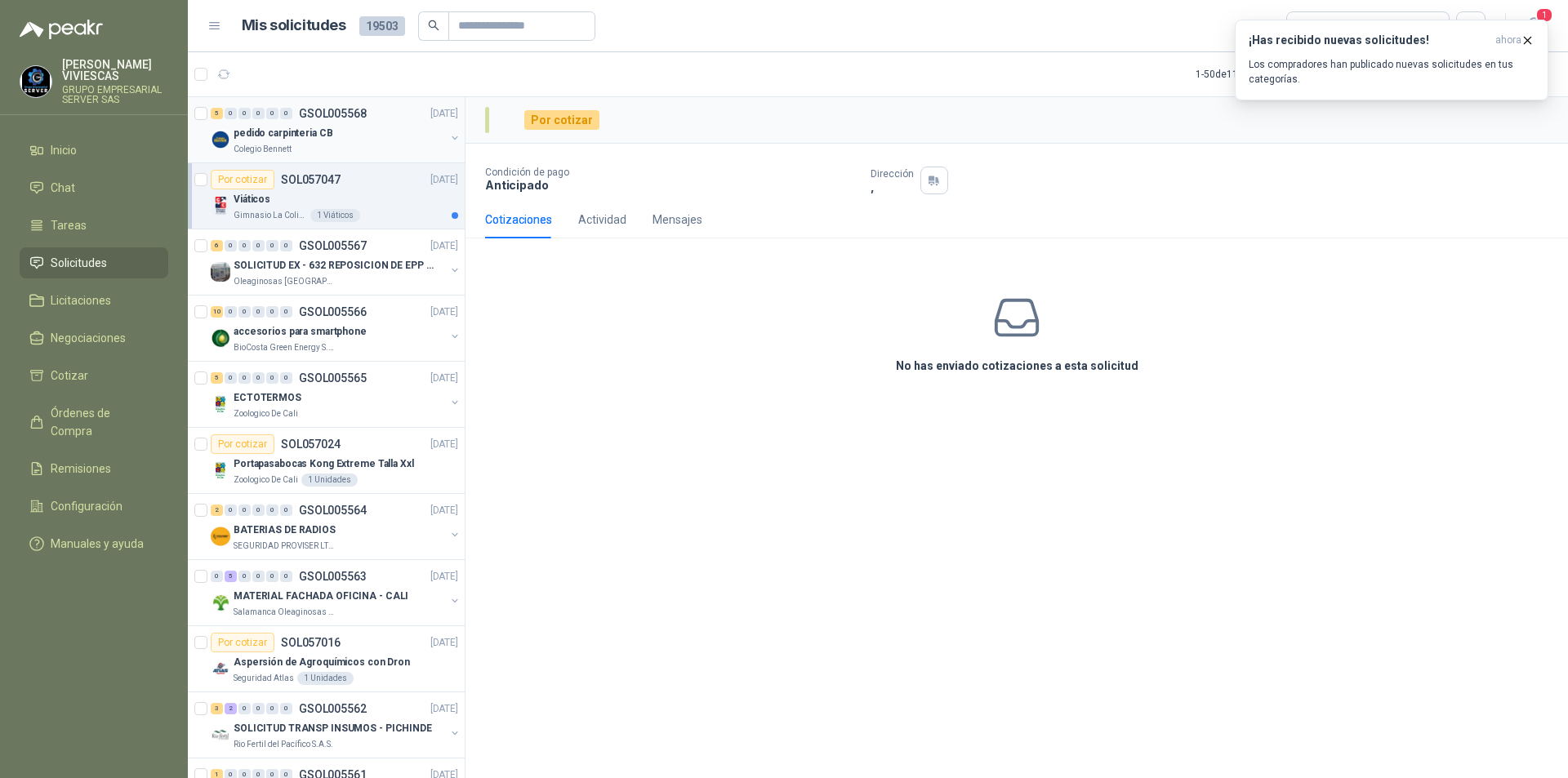
click at [292, 144] on div "Colegio Bennett" at bounding box center [339, 149] width 211 height 13
